Goal: Information Seeking & Learning: Check status

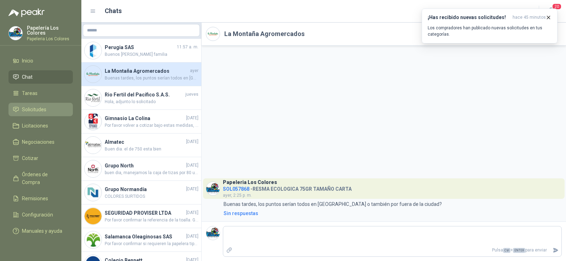
click at [33, 111] on span "Solicitudes" at bounding box center [34, 110] width 24 height 8
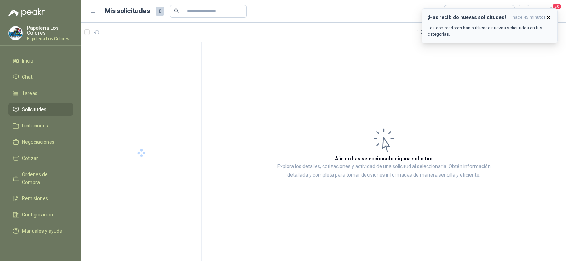
click at [547, 17] on icon "button" at bounding box center [548, 17] width 6 height 6
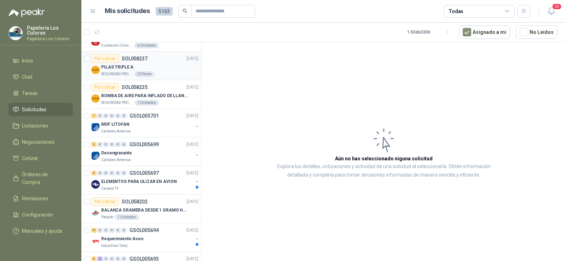
scroll to position [35, 0]
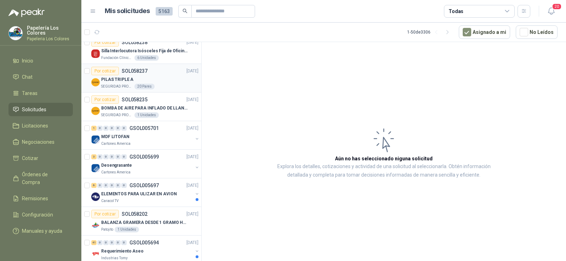
click at [116, 84] on p "SEGURIDAD PROVISER LTDA" at bounding box center [117, 87] width 32 height 6
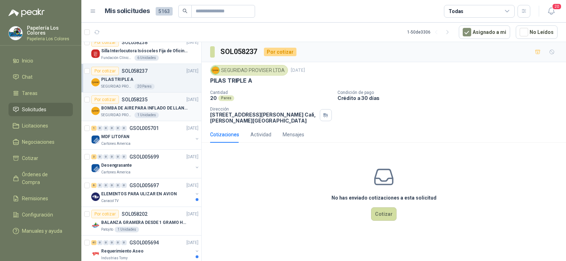
click at [127, 108] on p "BOMBA DE AIRE PARA INFLADO DE LLANTAS DE BICICLETA" at bounding box center [145, 108] width 88 height 7
